Goal: Task Accomplishment & Management: Use online tool/utility

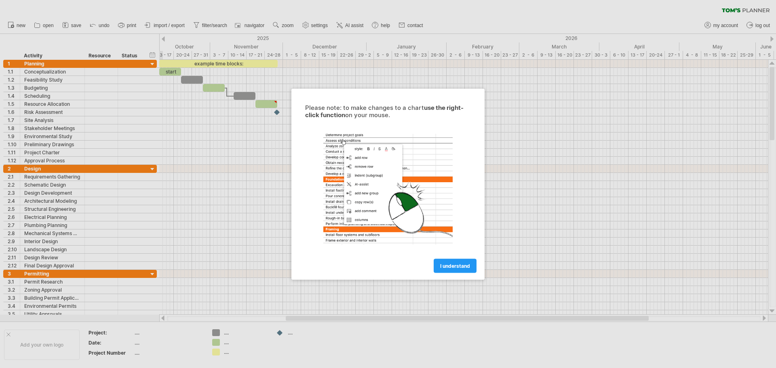
click at [457, 271] on link "I understand" at bounding box center [455, 266] width 43 height 14
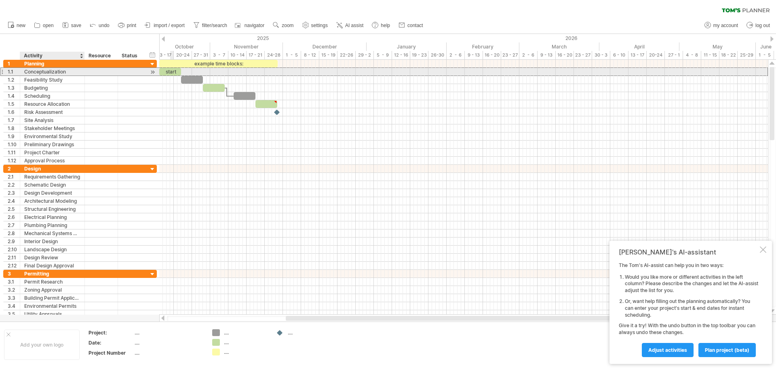
click at [34, 69] on div "Conceptualization" at bounding box center [52, 72] width 56 height 8
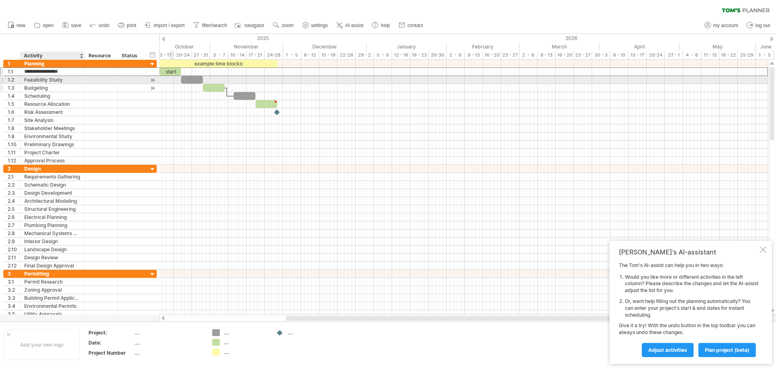
click at [124, 88] on div at bounding box center [131, 88] width 18 height 8
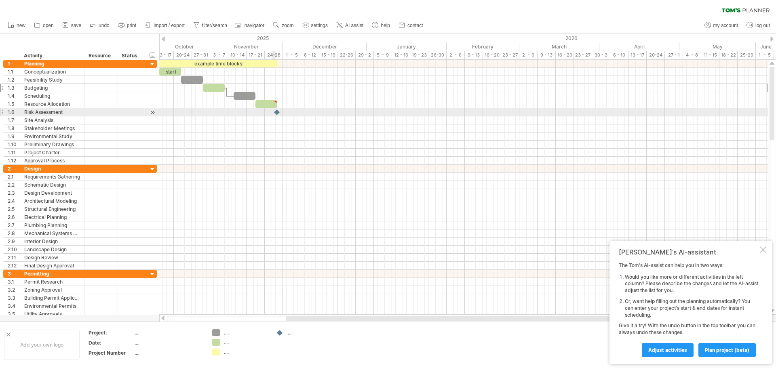
click at [273, 113] on div at bounding box center [463, 112] width 609 height 8
click at [238, 111] on div at bounding box center [463, 112] width 609 height 8
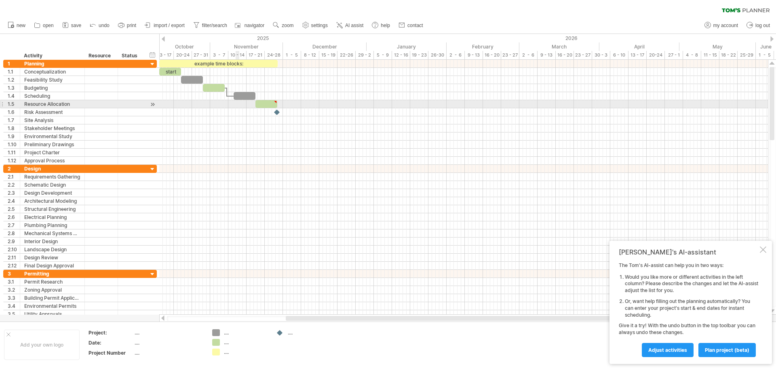
click at [238, 103] on div at bounding box center [463, 104] width 609 height 8
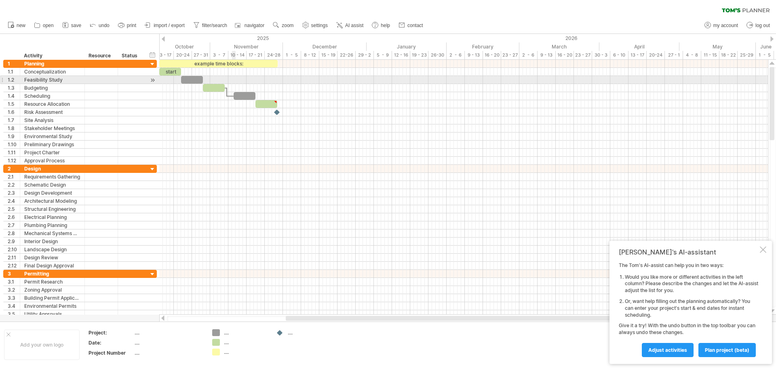
click at [234, 76] on div at bounding box center [463, 72] width 609 height 8
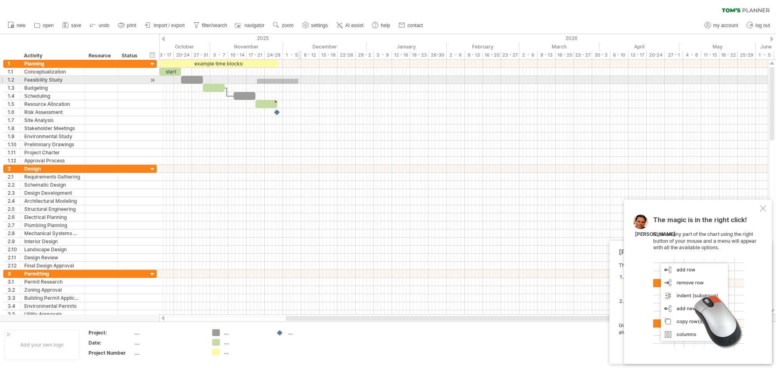
drag, startPoint x: 268, startPoint y: 81, endPoint x: 298, endPoint y: 84, distance: 30.4
click at [298, 84] on div at bounding box center [463, 80] width 609 height 8
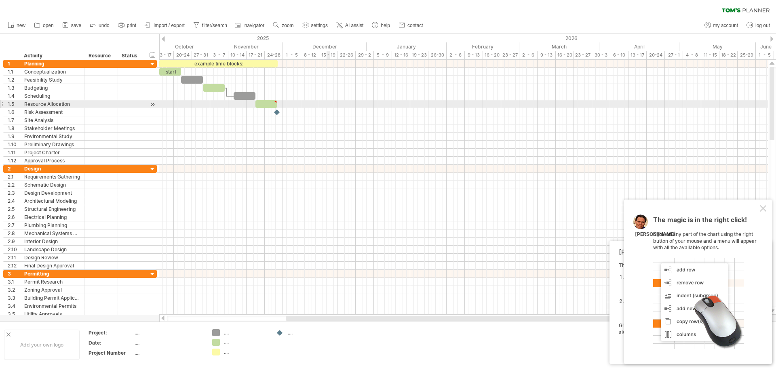
click at [330, 100] on div at bounding box center [463, 104] width 609 height 8
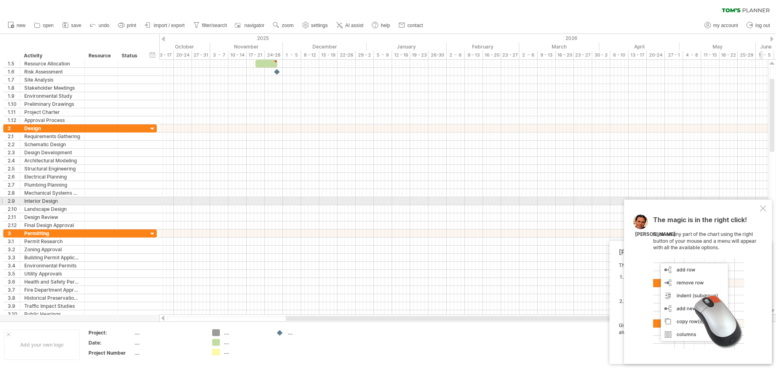
click at [764, 205] on div "The magic is in the right click! Click on any part of the chart using the right…" at bounding box center [698, 282] width 148 height 165
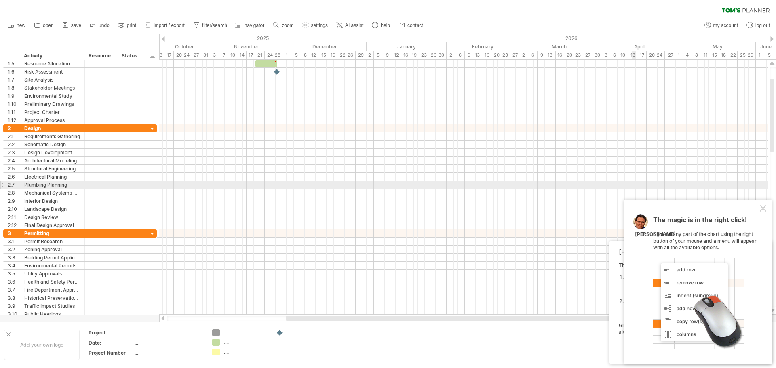
click at [633, 185] on div at bounding box center [463, 185] width 609 height 8
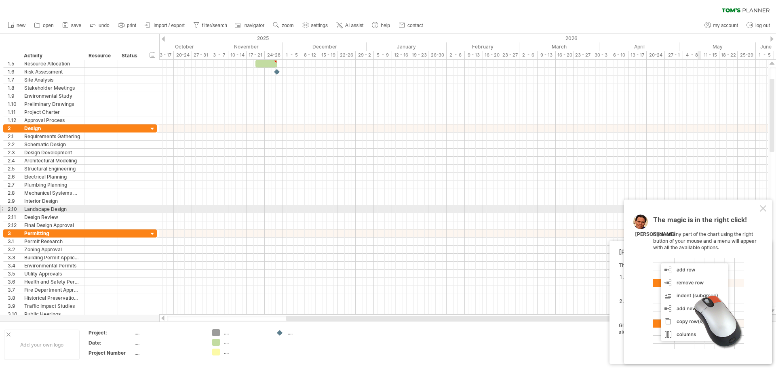
click at [761, 206] on div at bounding box center [763, 208] width 6 height 6
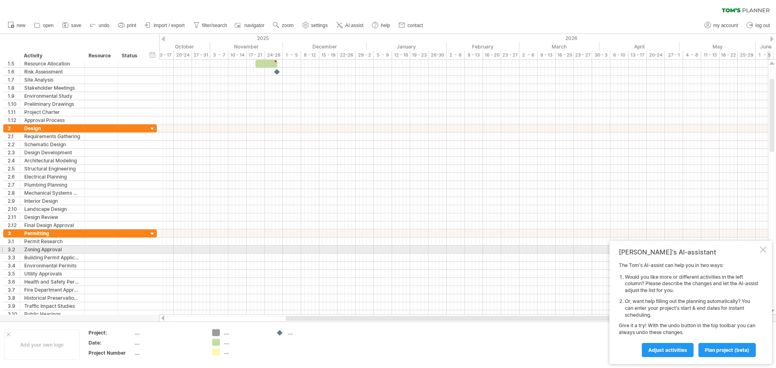
click at [766, 247] on div at bounding box center [763, 250] width 6 height 6
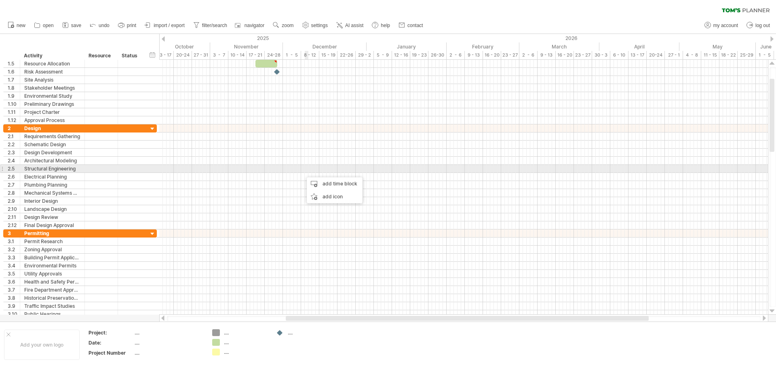
click at [308, 168] on div at bounding box center [463, 169] width 609 height 8
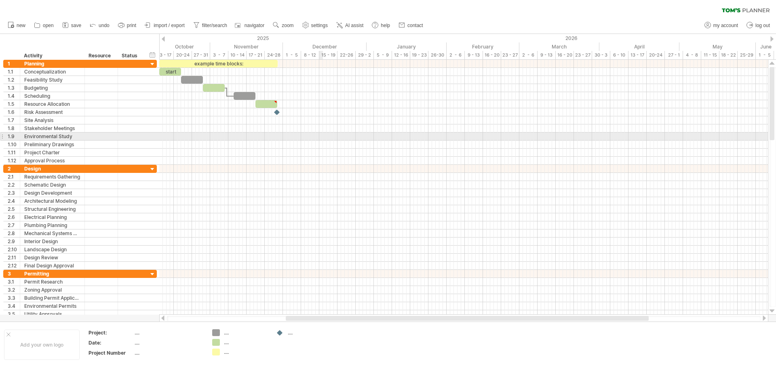
click at [326, 128] on div at bounding box center [463, 129] width 609 height 8
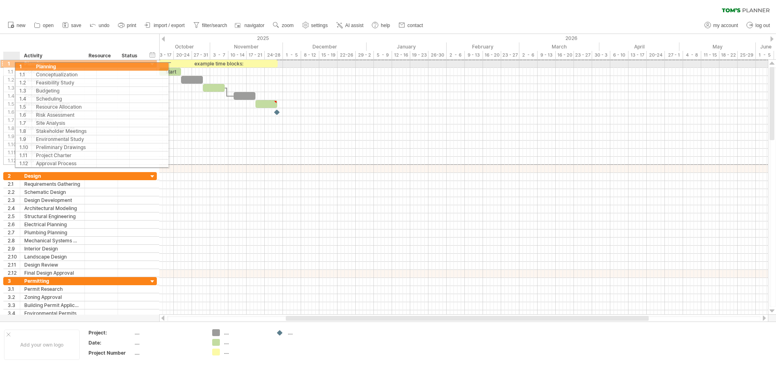
drag, startPoint x: 11, startPoint y: 63, endPoint x: 22, endPoint y: 64, distance: 10.6
click at [22, 64] on div "1 ******** Planning" at bounding box center [80, 63] width 154 height 8
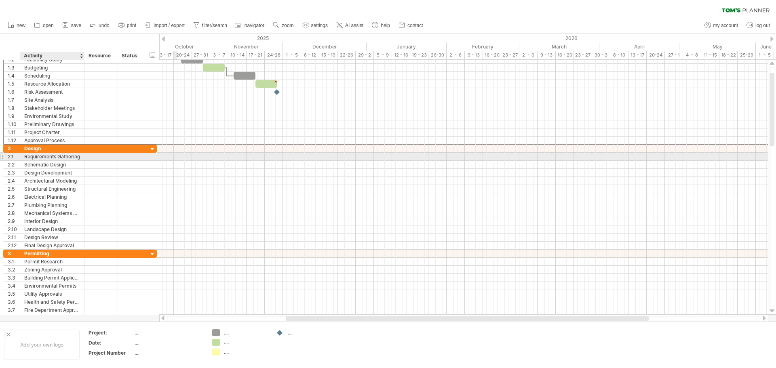
click at [51, 158] on div "Requirements Gathering" at bounding box center [52, 157] width 56 height 8
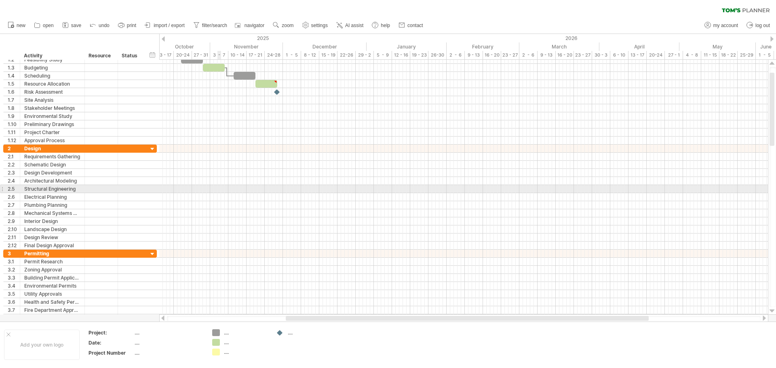
click at [218, 186] on div at bounding box center [463, 189] width 609 height 8
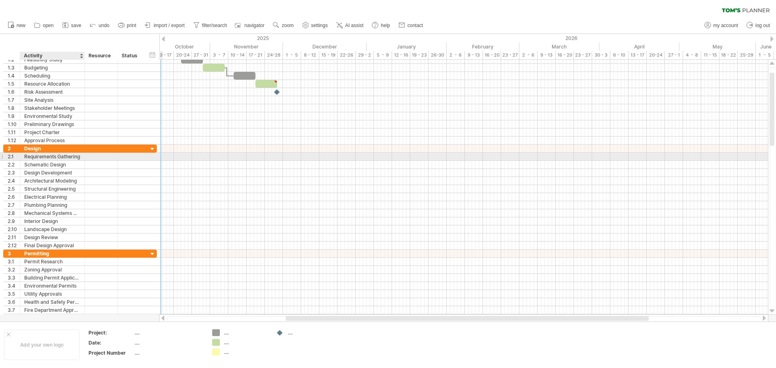
click at [79, 156] on div "Requirements Gathering" at bounding box center [52, 157] width 56 height 8
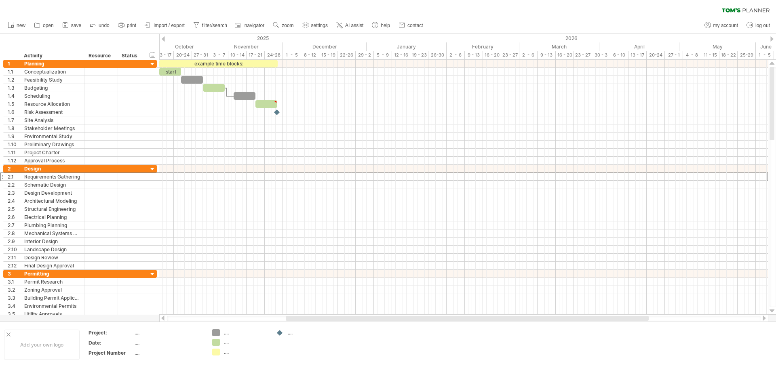
click at [165, 23] on span "import / export" at bounding box center [169, 26] width 31 height 6
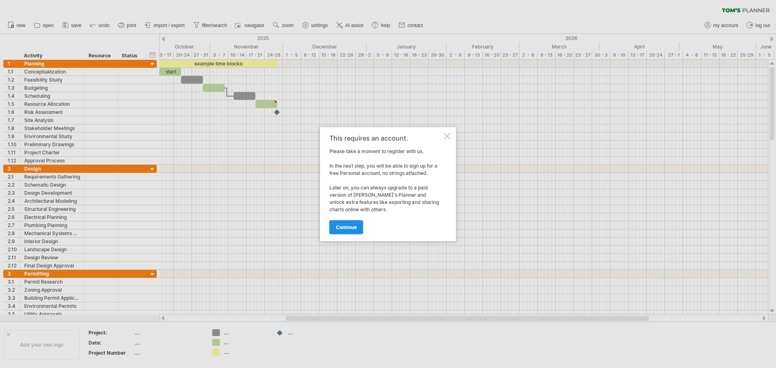
click at [355, 223] on link "continue" at bounding box center [347, 227] width 34 height 14
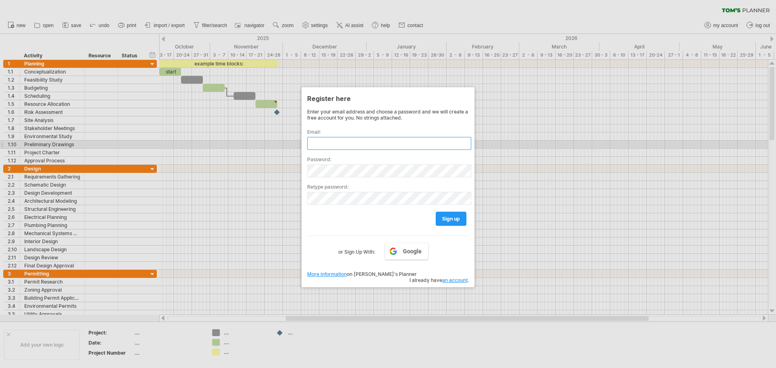
click at [338, 143] on input "text" at bounding box center [389, 143] width 164 height 13
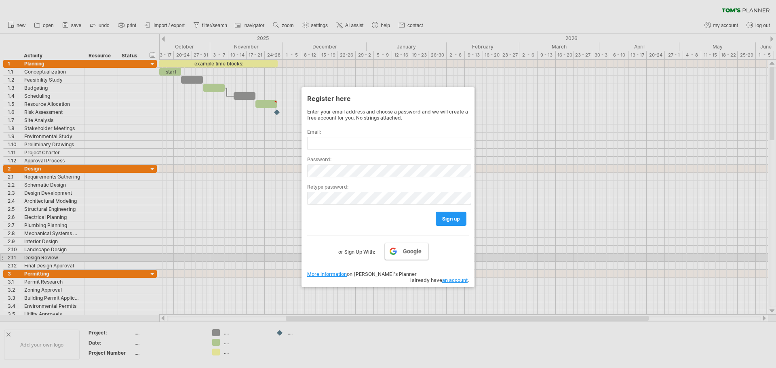
click at [423, 256] on link "Google" at bounding box center [407, 251] width 44 height 17
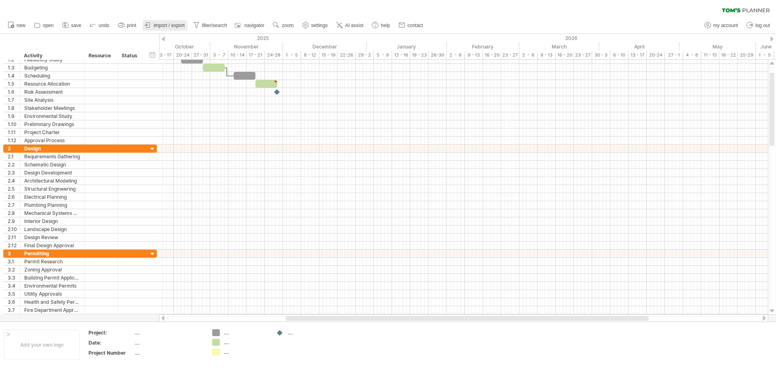
click at [175, 21] on link "import / export" at bounding box center [165, 25] width 44 height 11
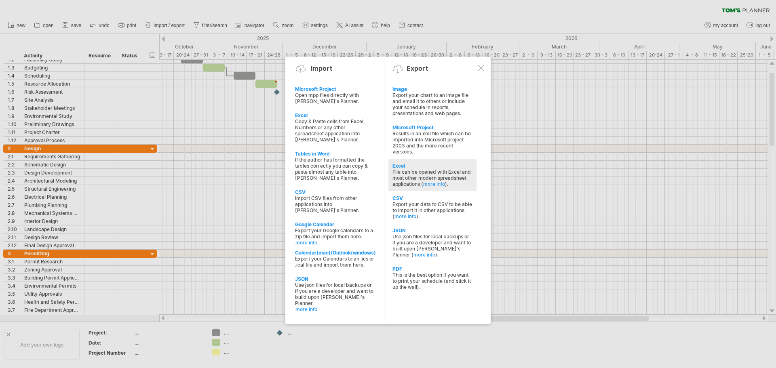
click at [440, 175] on div "File can be opened with Excel and most other modern spreadsheet applications ( …" at bounding box center [433, 178] width 80 height 18
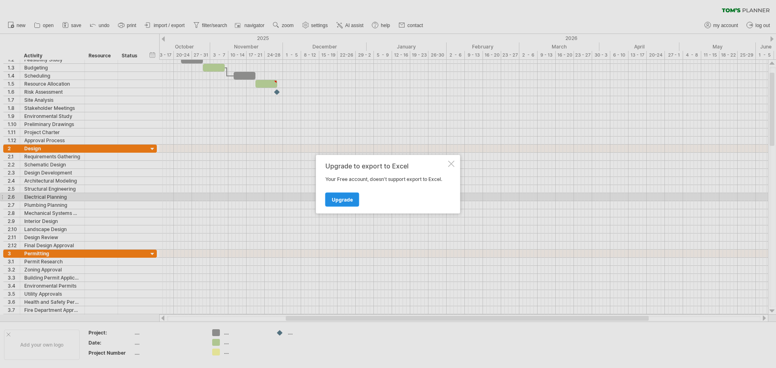
click at [347, 196] on link "Upgrade" at bounding box center [342, 199] width 34 height 14
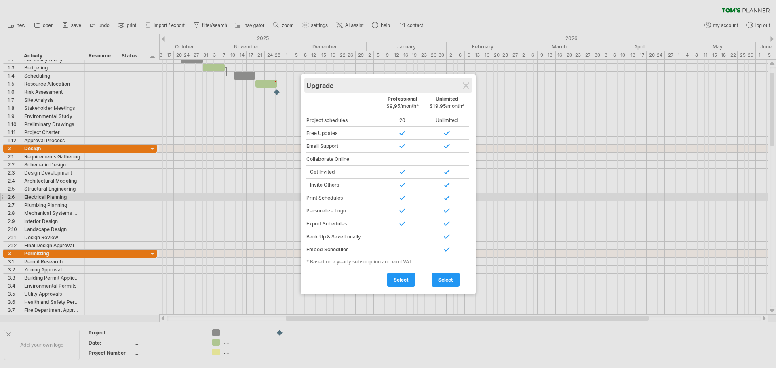
click at [469, 84] on div "Upgrade" at bounding box center [388, 85] width 164 height 15
click at [469, 86] on div "Upgrade" at bounding box center [387, 85] width 164 height 15
click at [468, 87] on div "Upgrade" at bounding box center [387, 85] width 164 height 15
click at [466, 86] on div at bounding box center [465, 85] width 6 height 6
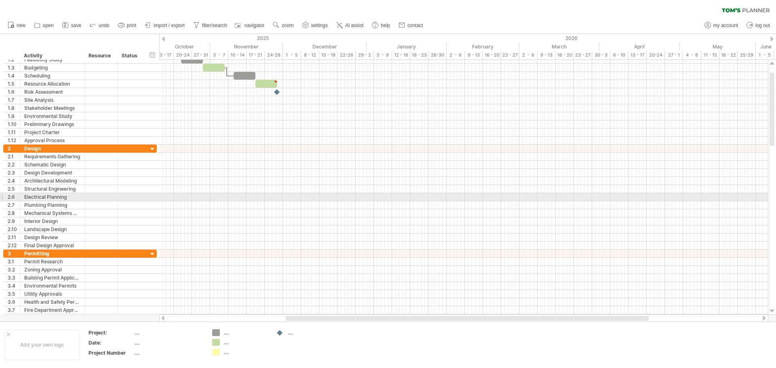
click at [466, 86] on div at bounding box center [463, 84] width 609 height 8
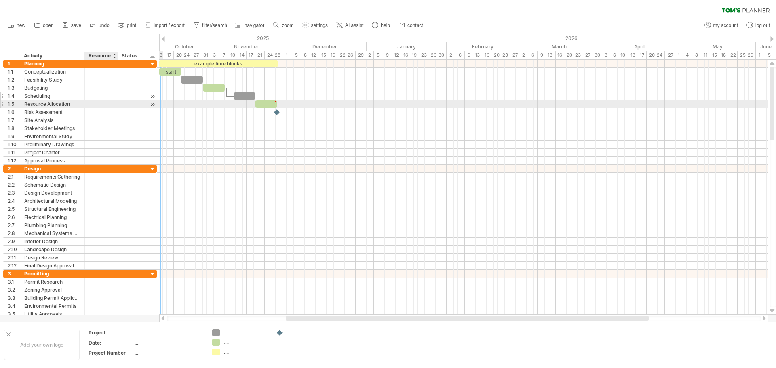
click at [113, 97] on div at bounding box center [101, 96] width 25 height 8
